Goal: Task Accomplishment & Management: Complete application form

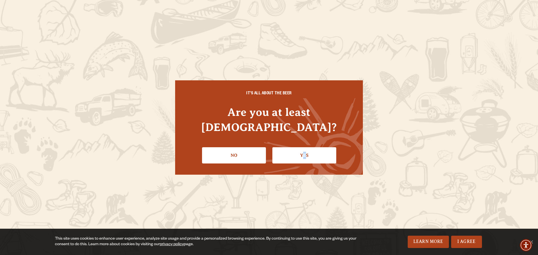
click at [305, 151] on link "Yes" at bounding box center [304, 155] width 64 height 16
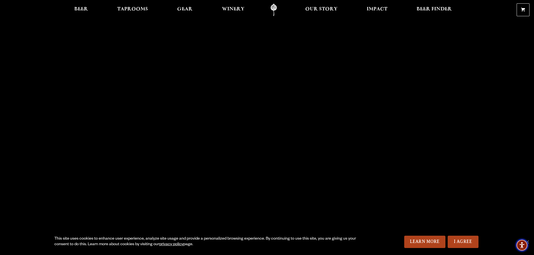
click at [527, 243] on img "Accessibility Menu" at bounding box center [522, 245] width 12 height 12
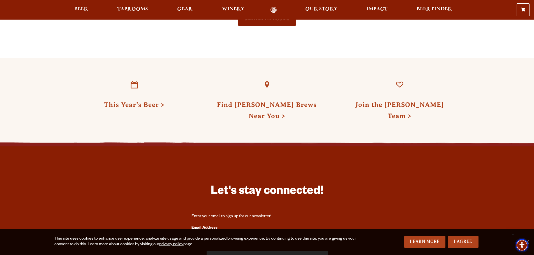
scroll to position [1373, 0]
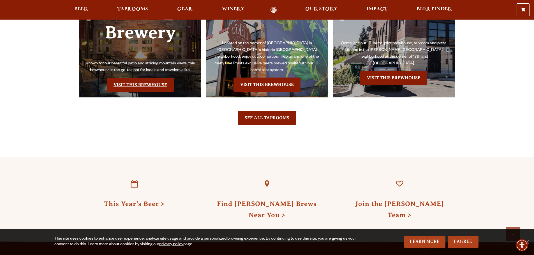
click at [121, 78] on link "Visit this Brewhouse" at bounding box center [140, 85] width 67 height 14
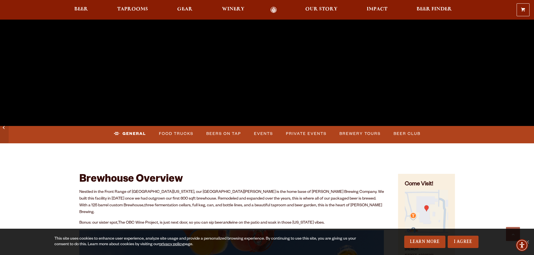
scroll to position [224, 0]
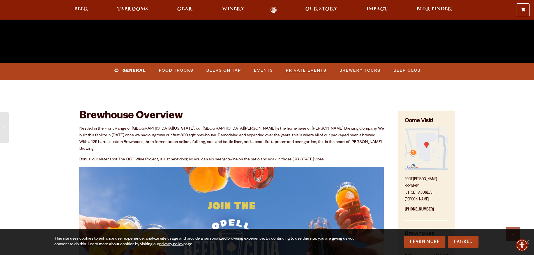
click at [290, 69] on link "Private Events" at bounding box center [306, 70] width 45 height 13
